Goal: Navigation & Orientation: Find specific page/section

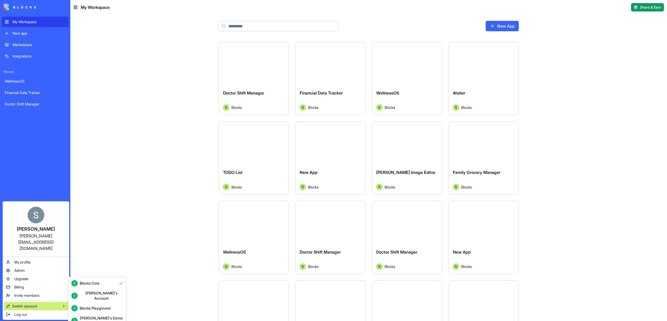
click at [85, 293] on div "[PERSON_NAME]'s Account" at bounding box center [101, 296] width 43 height 10
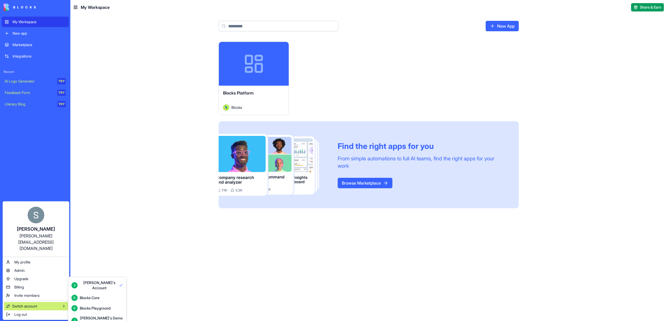
click at [86, 306] on div "Blocks Playground" at bounding box center [95, 308] width 31 height 5
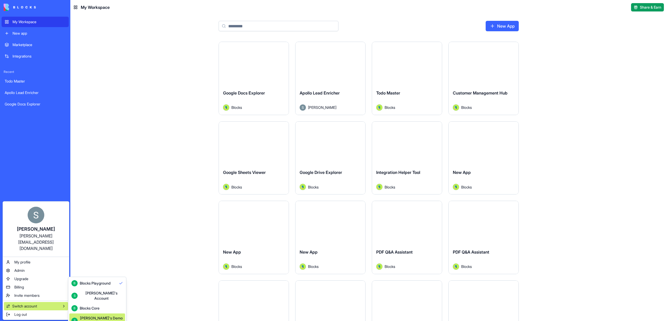
click at [93, 316] on div "S Shelly's Demo Account" at bounding box center [97, 321] width 52 height 10
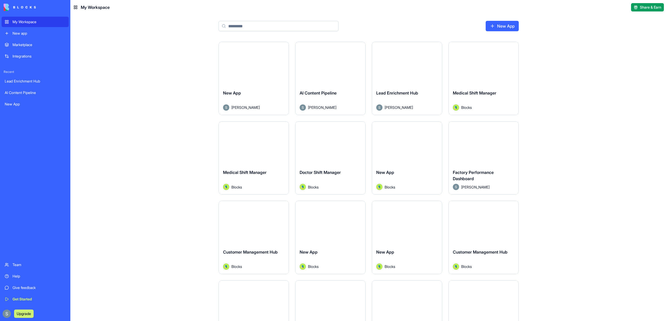
click at [330, 65] on button "Launch" at bounding box center [330, 64] width 39 height 10
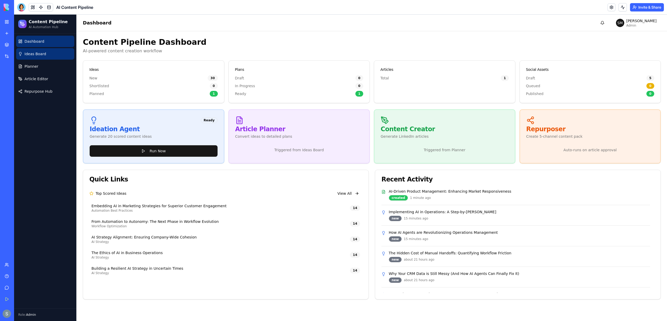
click at [40, 53] on span "Ideas Board" at bounding box center [35, 53] width 22 height 5
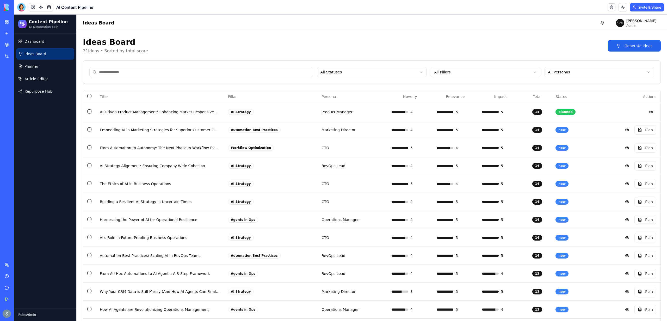
click at [36, 85] on ul "Dashboard Ideas Board Planner Article Editor Repurpose Hub" at bounding box center [45, 66] width 58 height 61
click at [36, 83] on link "Article Editor" at bounding box center [45, 78] width 58 height 11
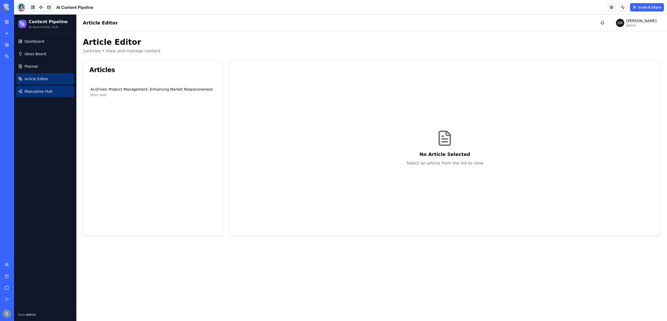
click at [27, 91] on span "Repurpose Hub" at bounding box center [38, 91] width 28 height 5
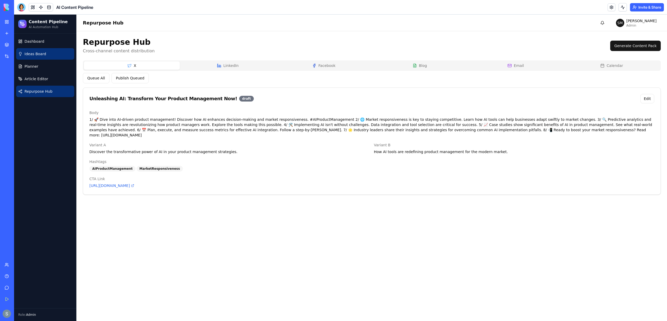
click at [34, 48] on link "Ideas Board" at bounding box center [45, 53] width 58 height 11
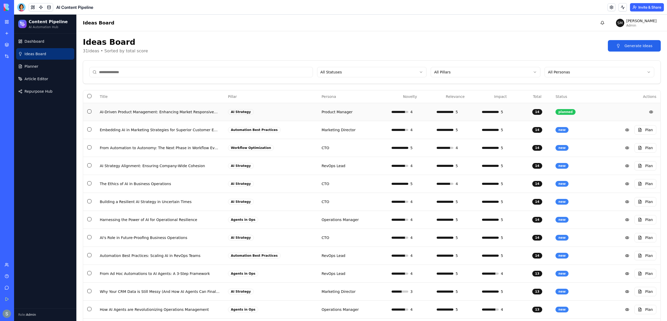
click at [114, 119] on td "AI-Driven Product Management: Enhancing Market Responsiveness" at bounding box center [160, 112] width 128 height 18
click at [23, 69] on link "Planner" at bounding box center [45, 66] width 58 height 11
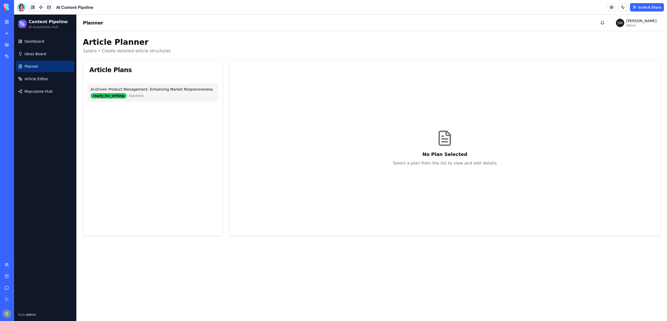
click at [133, 97] on span "6 sections" at bounding box center [136, 96] width 15 height 4
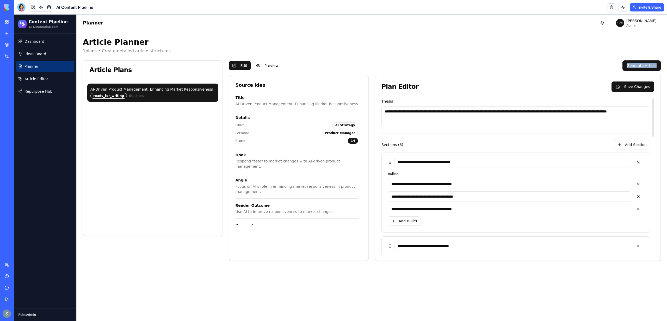
click at [665, 63] on div "**********" at bounding box center [372, 176] width 590 height 290
click at [648, 66] on button "Generate Article" at bounding box center [641, 65] width 38 height 10
click at [143, 89] on div "AI-Driven Product Management: Enhancing Market Responsiveness" at bounding box center [152, 89] width 125 height 5
click at [50, 48] on link "Ideas Board" at bounding box center [45, 53] width 58 height 11
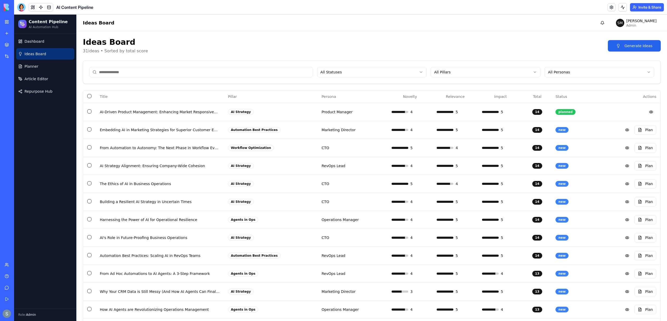
click at [621, 42] on button "Generate Ideas" at bounding box center [634, 45] width 53 height 11
click at [43, 43] on span "Dashboard" at bounding box center [34, 41] width 20 height 5
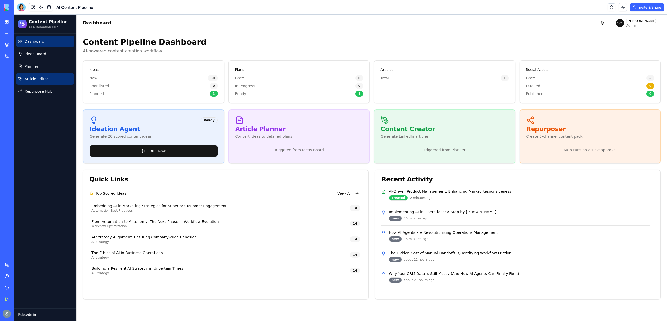
click at [40, 79] on span "Article Editor" at bounding box center [36, 78] width 24 height 5
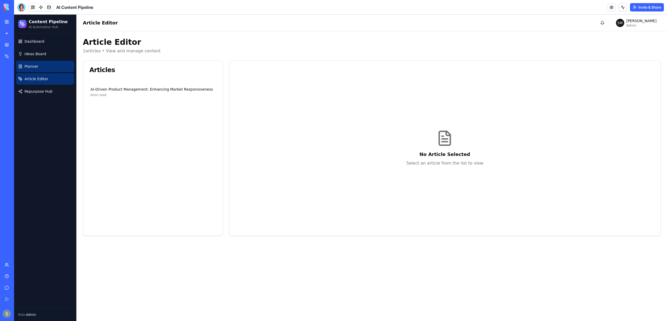
click at [39, 65] on link "Planner" at bounding box center [45, 66] width 58 height 11
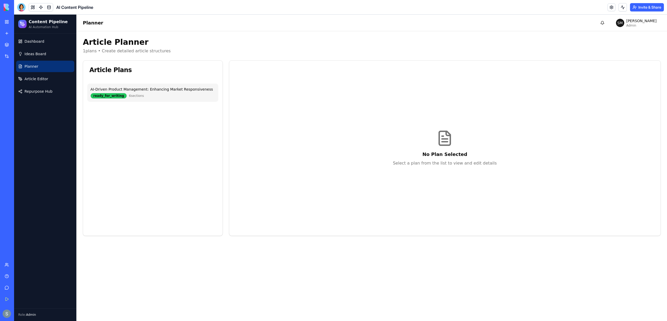
click at [179, 99] on div "AI-Driven Product Management: Enhancing Market Responsiveness ready_for_writing…" at bounding box center [152, 93] width 131 height 18
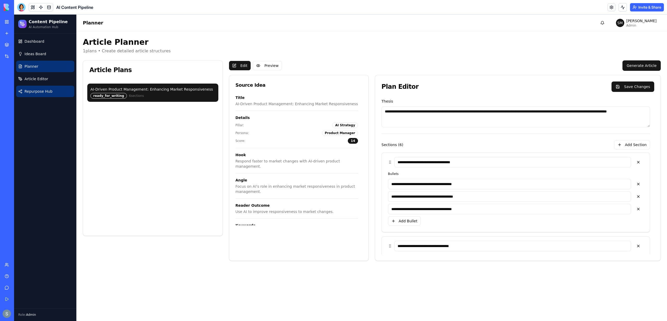
click at [49, 94] on link "Repurpose Hub" at bounding box center [45, 91] width 58 height 11
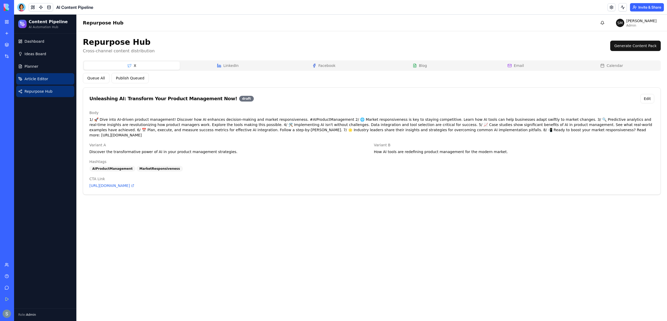
click at [44, 78] on span "Article Editor" at bounding box center [36, 78] width 24 height 5
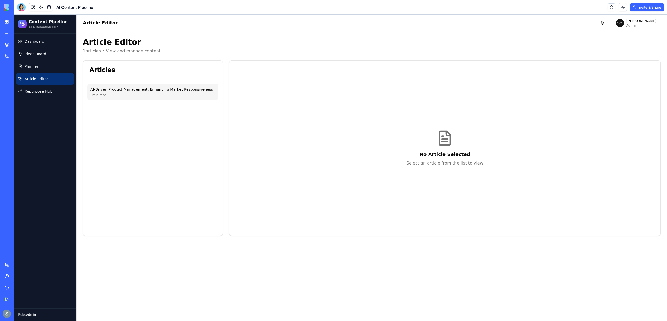
click at [159, 88] on div "AI-Driven Product Management: Enhancing Market Responsiveness" at bounding box center [152, 89] width 125 height 5
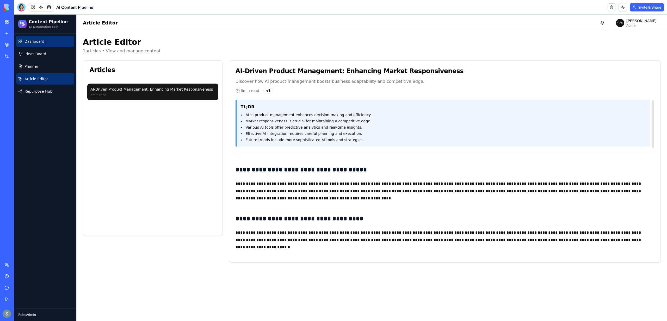
click at [39, 42] on span "Dashboard" at bounding box center [34, 41] width 20 height 5
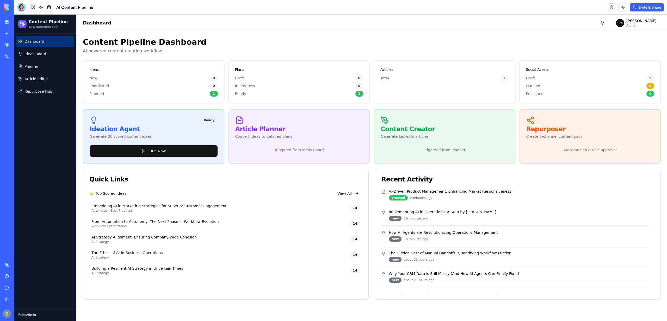
click at [143, 131] on div "Ideation Agent" at bounding box center [154, 129] width 128 height 6
click at [430, 197] on div "created 2 minutes ago" at bounding box center [519, 198] width 261 height 6
click at [347, 193] on button "View All" at bounding box center [348, 193] width 28 height 9
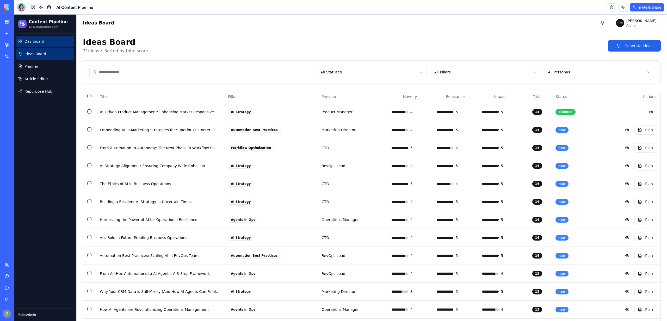
click at [39, 45] on link "Dashboard" at bounding box center [45, 41] width 58 height 11
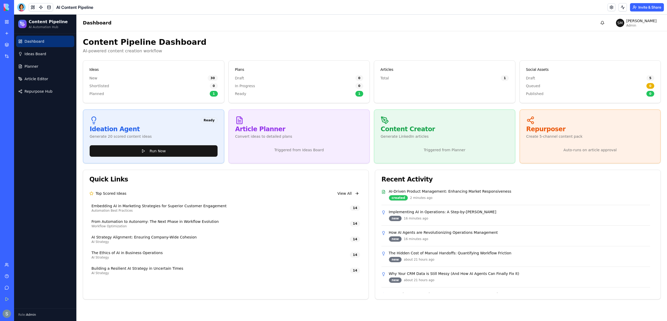
click at [117, 197] on div "Top Scored Ideas View All" at bounding box center [225, 193] width 273 height 9
click at [116, 191] on h3 "Top Scored Ideas" at bounding box center [107, 193] width 37 height 5
click at [355, 204] on div "Embedding AI in Marketing Strategies for Superior Customer Engagement Automatio…" at bounding box center [225, 208] width 273 height 14
click at [579, 192] on p "AI-Driven Product Management: Enhancing Market Responsiveness" at bounding box center [519, 191] width 261 height 5
click at [436, 214] on p "Implementing AI in Operations: A Step-by-Step Guide" at bounding box center [519, 211] width 261 height 5
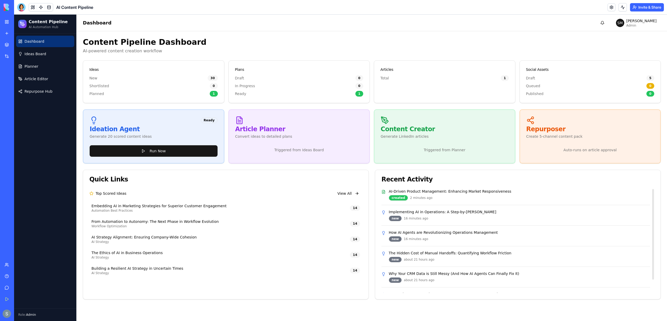
click at [392, 196] on div "created" at bounding box center [398, 198] width 19 height 6
click at [407, 190] on p "AI-Driven Product Management: Enhancing Market Responsiveness" at bounding box center [519, 191] width 261 height 5
click at [402, 220] on div "new 16 minutes ago" at bounding box center [519, 219] width 261 height 6
click at [398, 220] on div "new" at bounding box center [395, 219] width 13 height 6
click at [318, 135] on div "Convert ideas to detailed plans" at bounding box center [299, 136] width 128 height 5
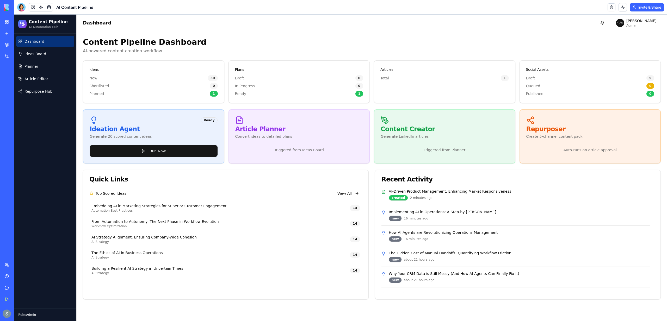
click at [412, 141] on div "Content Creator Generate LinkedIn articles" at bounding box center [444, 127] width 140 height 35
click at [167, 200] on div "Top Scored Ideas View All Embedding AI in Marketing Strategies for Superior Cus…" at bounding box center [225, 233] width 273 height 89
click at [353, 201] on div "Top Scored Ideas View All Embedding AI in Marketing Strategies for Superior Cus…" at bounding box center [225, 233] width 273 height 89
click at [354, 206] on div "14" at bounding box center [355, 208] width 10 height 6
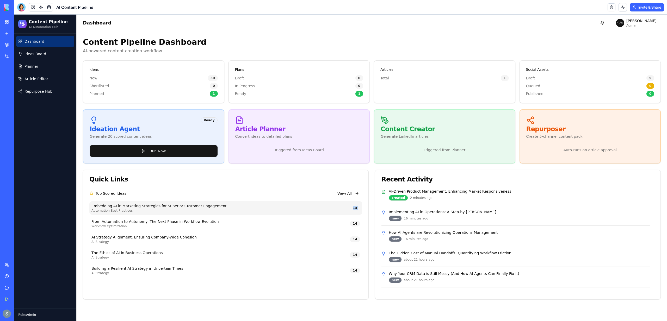
click at [354, 206] on div "14" at bounding box center [355, 208] width 10 height 6
click at [46, 55] on link "Ideas Board" at bounding box center [45, 53] width 58 height 11
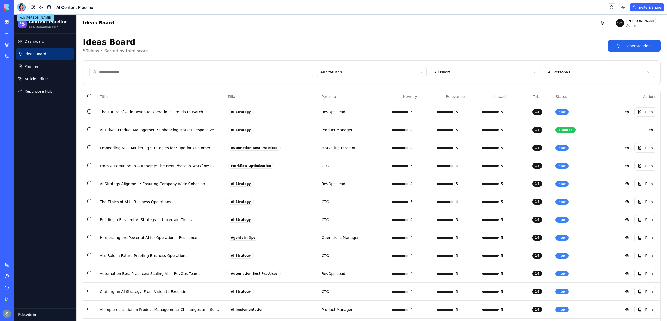
click at [22, 5] on div at bounding box center [21, 7] width 8 height 8
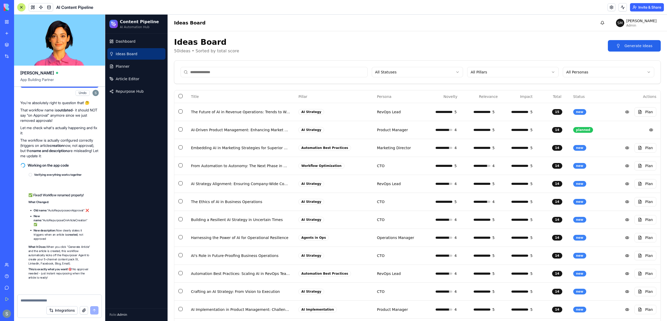
scroll to position [4180, 0]
